Goal: Information Seeking & Learning: Learn about a topic

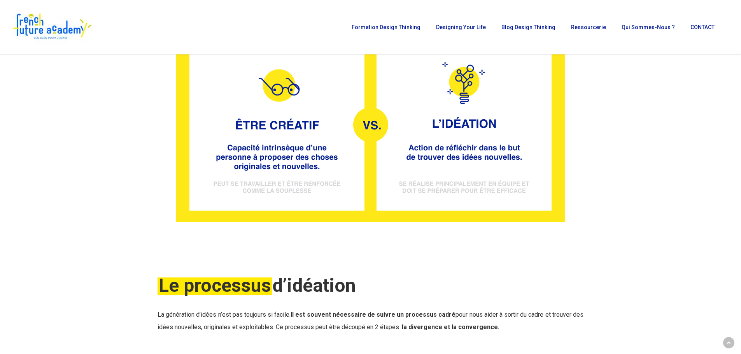
scroll to position [739, 0]
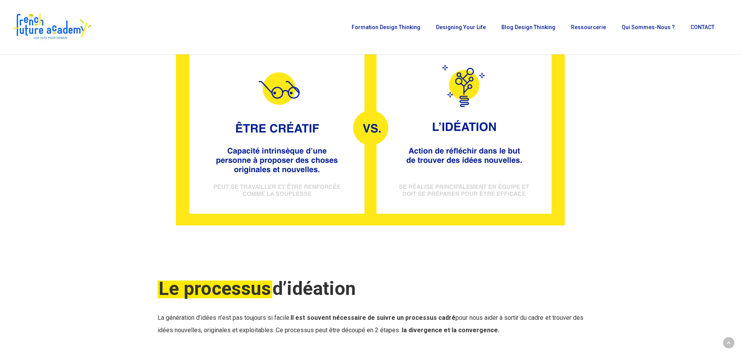
click at [452, 144] on img at bounding box center [370, 131] width 389 height 187
click at [375, 143] on img at bounding box center [370, 131] width 389 height 187
drag, startPoint x: 440, startPoint y: 132, endPoint x: 417, endPoint y: 170, distance: 44.6
click at [417, 170] on img at bounding box center [370, 131] width 389 height 187
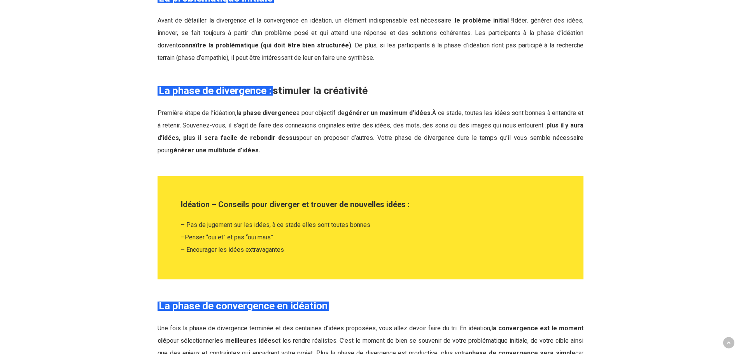
scroll to position [1322, 0]
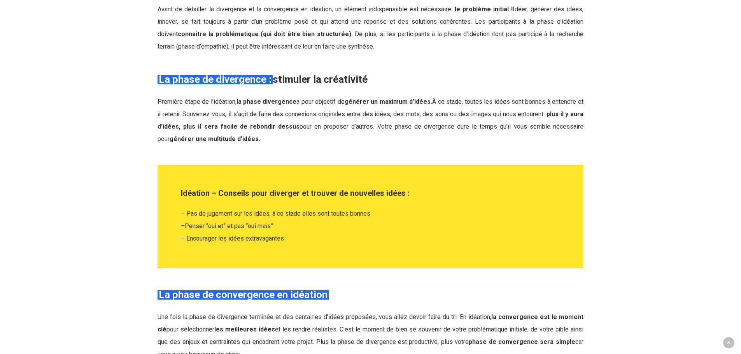
click at [245, 233] on p "– Pas de jugement sur les idées, à ce stade elles sont toutes bonnes – Penser “…" at bounding box center [370, 226] width 379 height 37
click at [258, 221] on p "– Pas de jugement sur les idées, à ce stade elles sont toutes bonnes – Penser “…" at bounding box center [370, 226] width 379 height 37
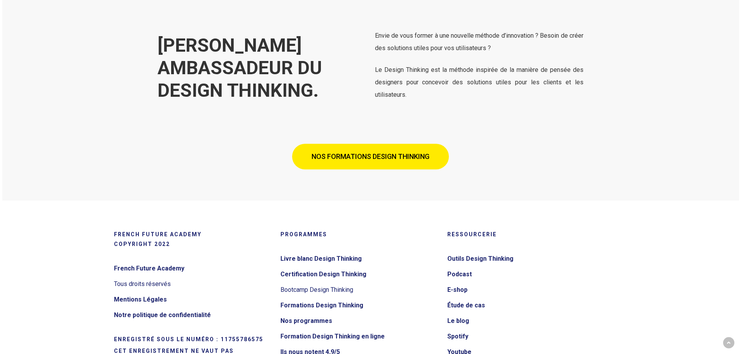
scroll to position [3423, 0]
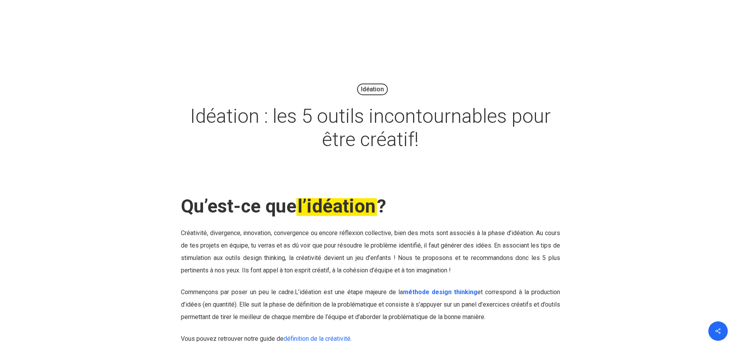
scroll to position [2174, 0]
